Goal: Find specific page/section: Find specific page/section

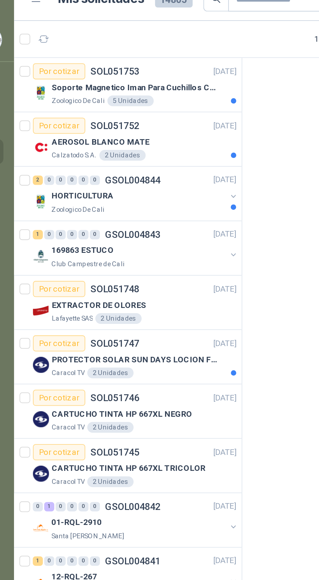
scroll to position [2, 0]
click at [96, 107] on div "HORTICULTURA" at bounding box center [85, 106] width 84 height 8
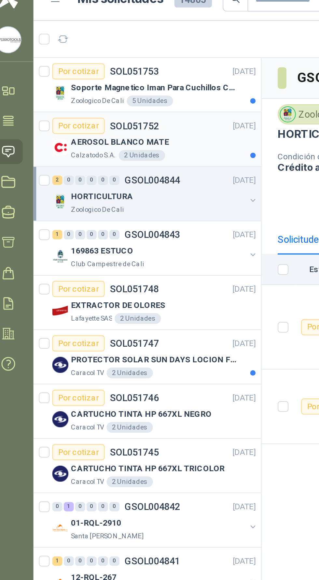
click at [107, 77] on div "AEROSOL BLANCO MATE" at bounding box center [88, 80] width 90 height 8
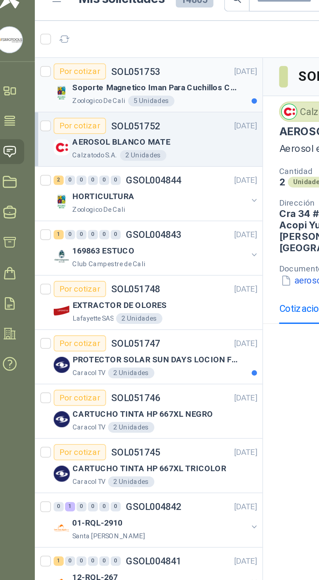
click at [107, 54] on p "Soporte Magnetico Iman Para Cuchillos Cocina 37.5 Cm De Lujo" at bounding box center [83, 53] width 81 height 6
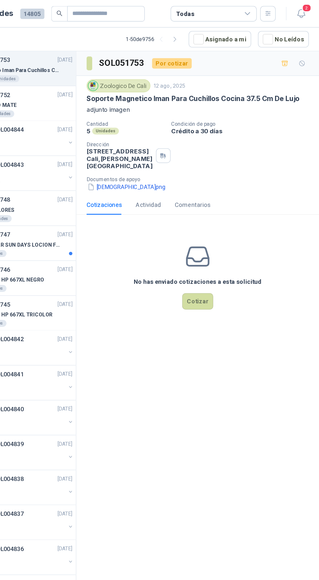
scroll to position [2, 0]
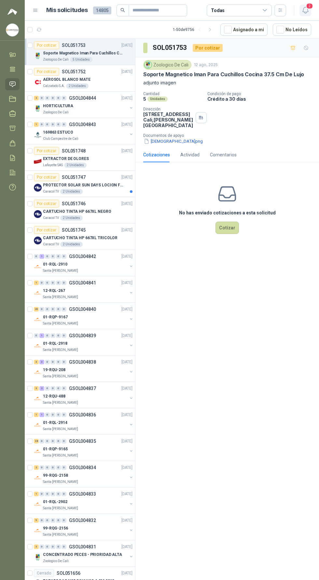
click at [306, 7] on icon "button" at bounding box center [306, 10] width 8 height 8
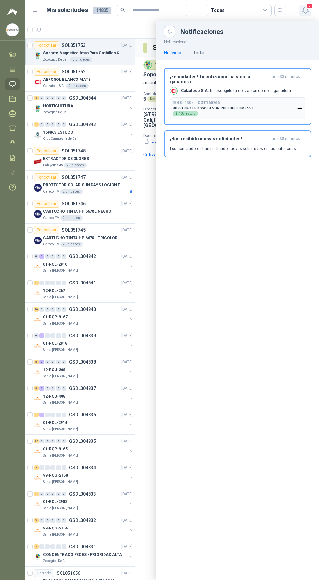
scroll to position [0, 0]
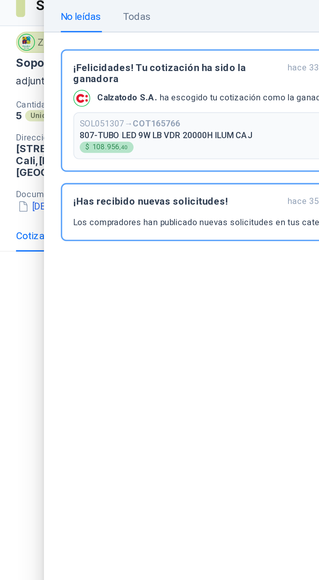
click at [144, 210] on div at bounding box center [172, 300] width 294 height 559
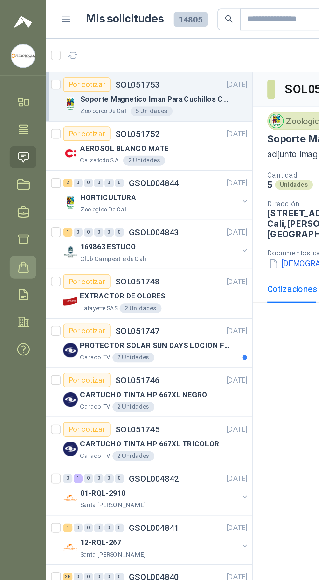
click at [8, 142] on link "Órdenes de Compra" at bounding box center [12, 143] width 14 height 12
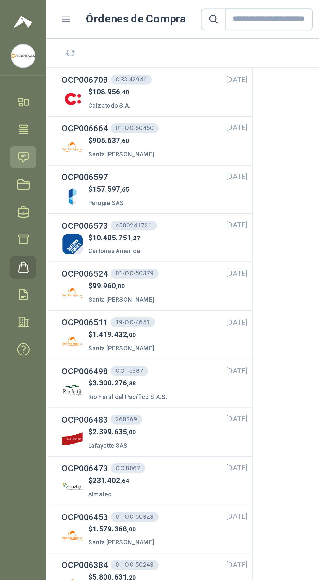
click at [15, 86] on icon at bounding box center [12, 84] width 7 height 7
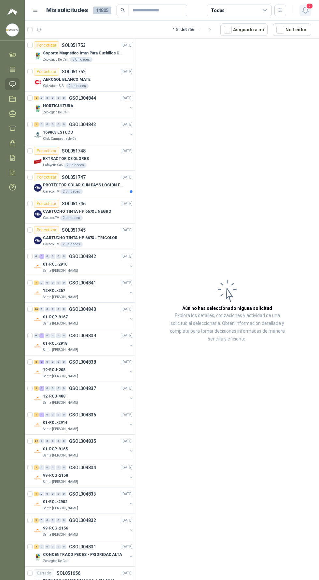
click at [305, 8] on icon "button" at bounding box center [306, 10] width 8 height 8
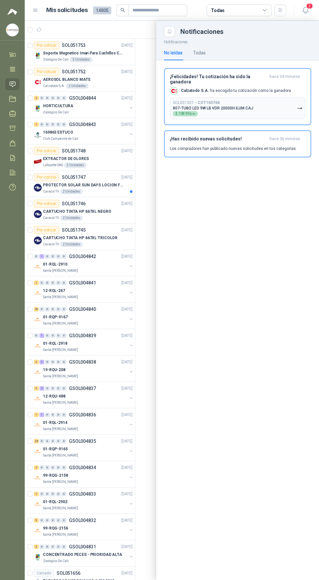
click at [130, 371] on div at bounding box center [172, 300] width 294 height 559
